Goal: Communication & Community: Ask a question

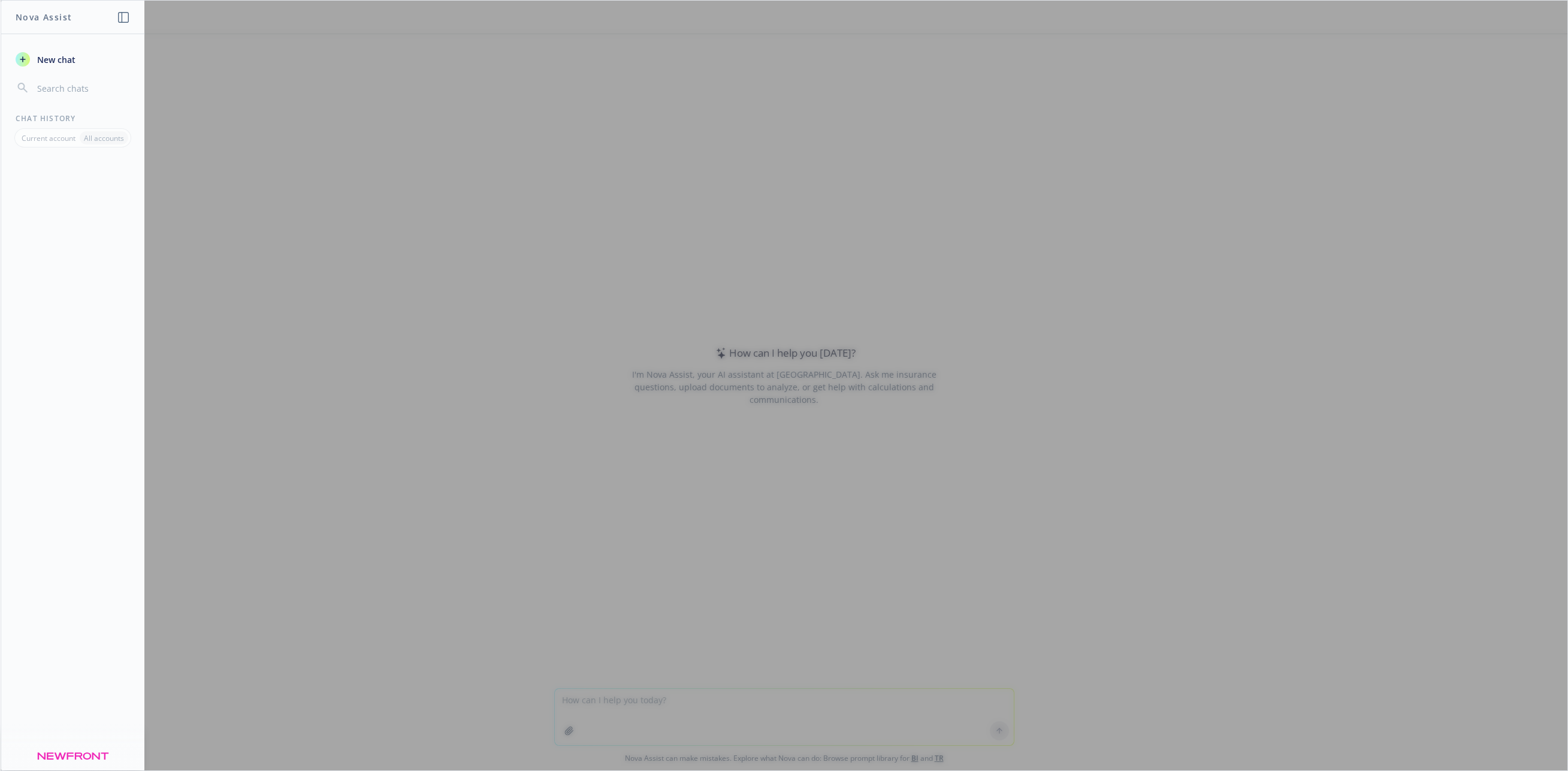
click at [68, 91] on input "button" at bounding box center [82, 88] width 95 height 17
drag, startPoint x: 0, startPoint y: 0, endPoint x: 611, endPoint y: 699, distance: 928.4
click at [611, 699] on div at bounding box center [784, 385] width 1567 height 770
click at [612, 698] on div at bounding box center [784, 385] width 1567 height 770
drag, startPoint x: 611, startPoint y: 699, endPoint x: 647, endPoint y: 320, distance: 380.7
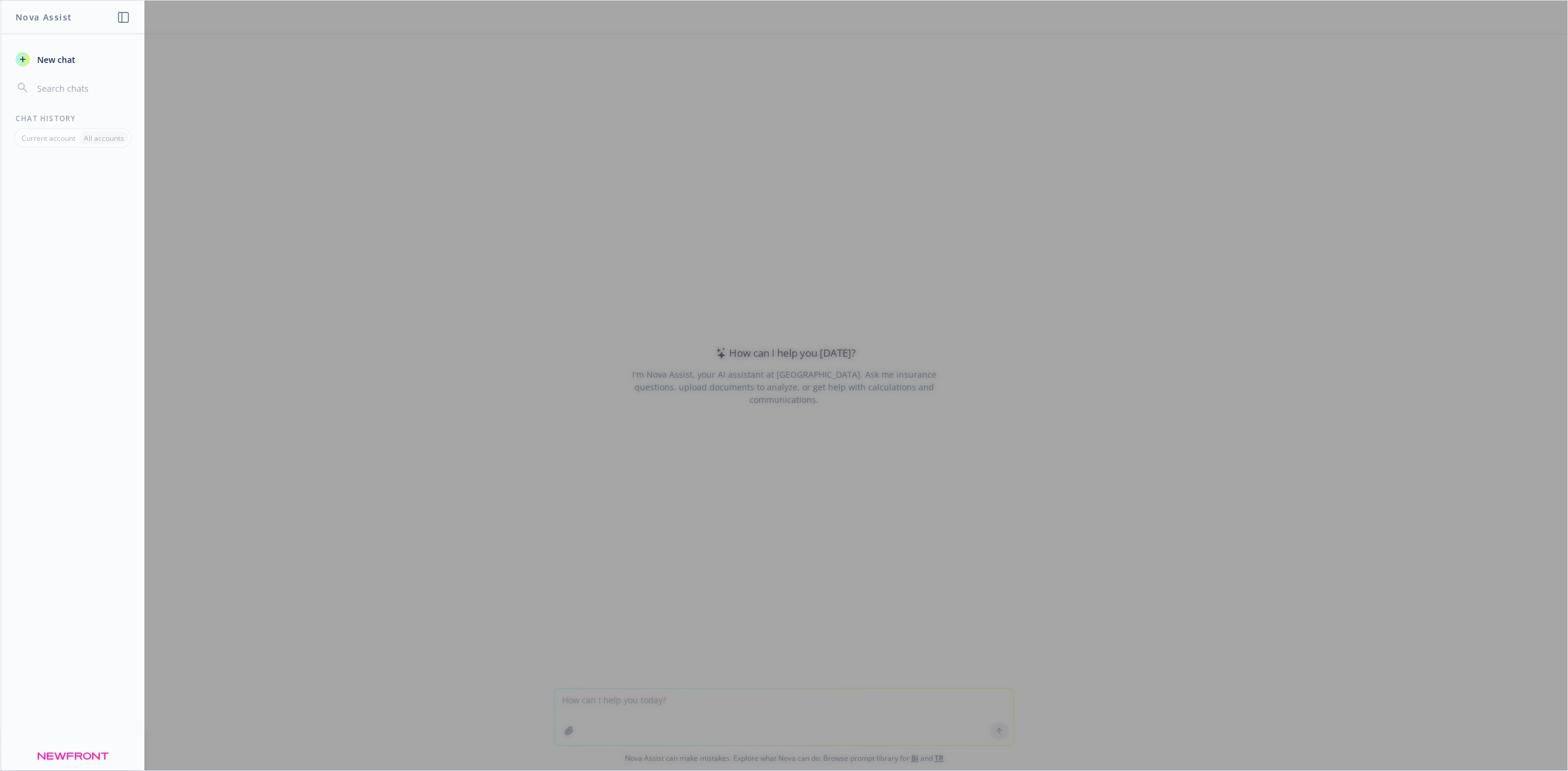
click at [647, 320] on div at bounding box center [784, 385] width 1567 height 770
click at [65, 60] on span "New chat" at bounding box center [55, 60] width 41 height 13
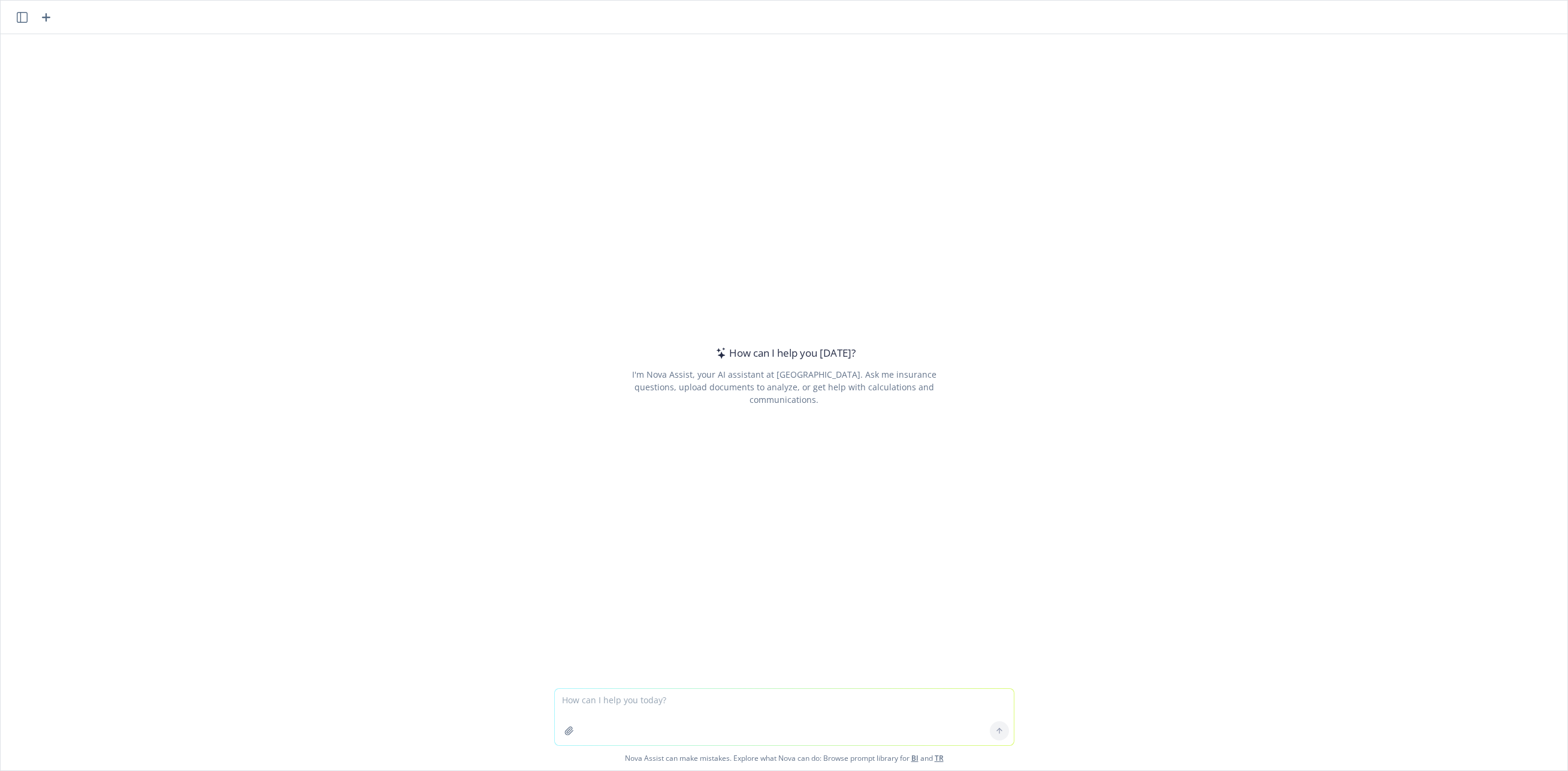
click at [652, 704] on textarea at bounding box center [784, 717] width 459 height 56
click at [654, 708] on textarea at bounding box center [784, 717] width 459 height 56
